Goal: Task Accomplishment & Management: Use online tool/utility

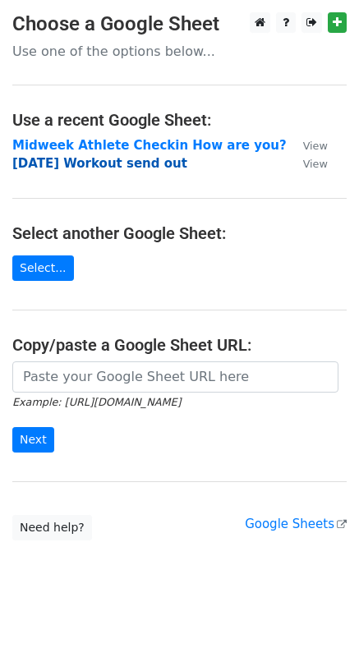
click at [89, 167] on strong "[DATE] Workout send out" at bounding box center [99, 163] width 175 height 15
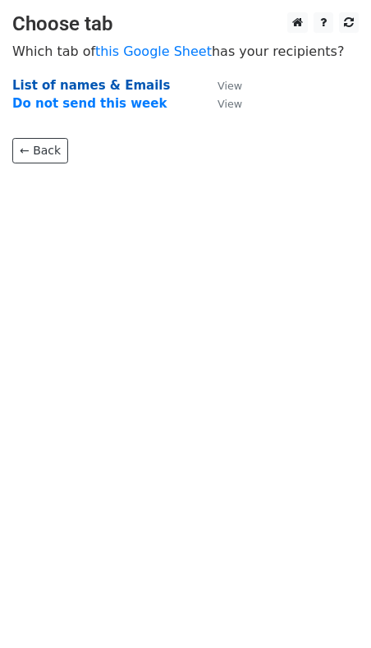
click at [76, 85] on strong "List of names & Emails" at bounding box center [91, 85] width 158 height 15
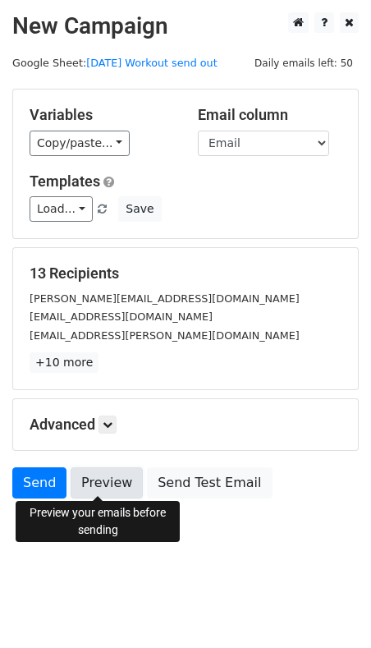
click at [94, 477] on link "Preview" at bounding box center [107, 482] width 72 height 31
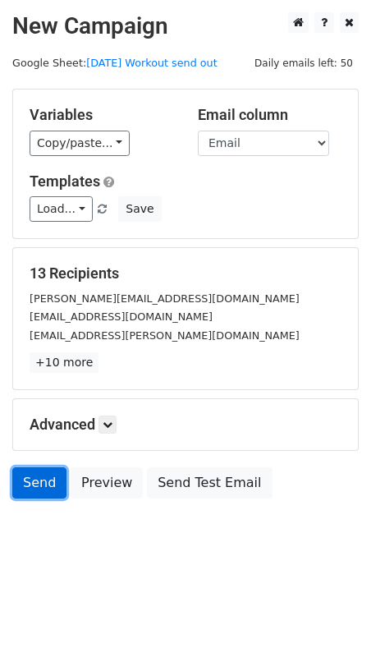
click at [33, 484] on link "Send" at bounding box center [39, 482] width 54 height 31
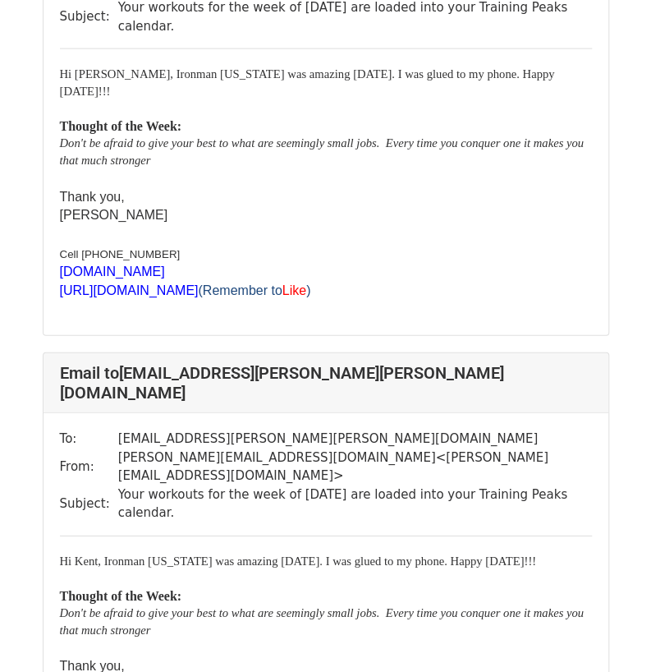
scroll to position [1150, 0]
